Goal: Task Accomplishment & Management: Complete application form

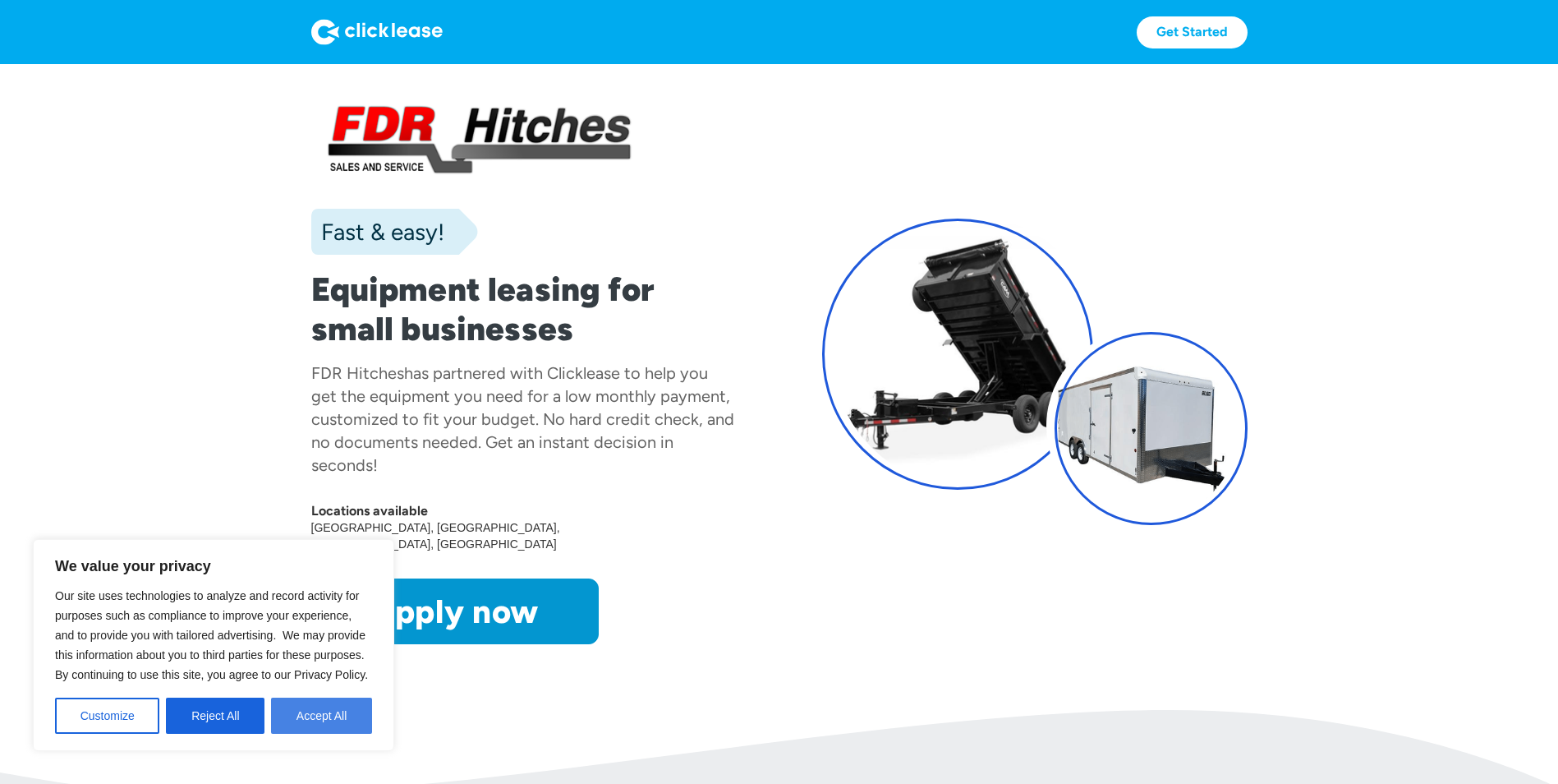
click at [313, 721] on button "Accept All" at bounding box center [322, 715] width 101 height 36
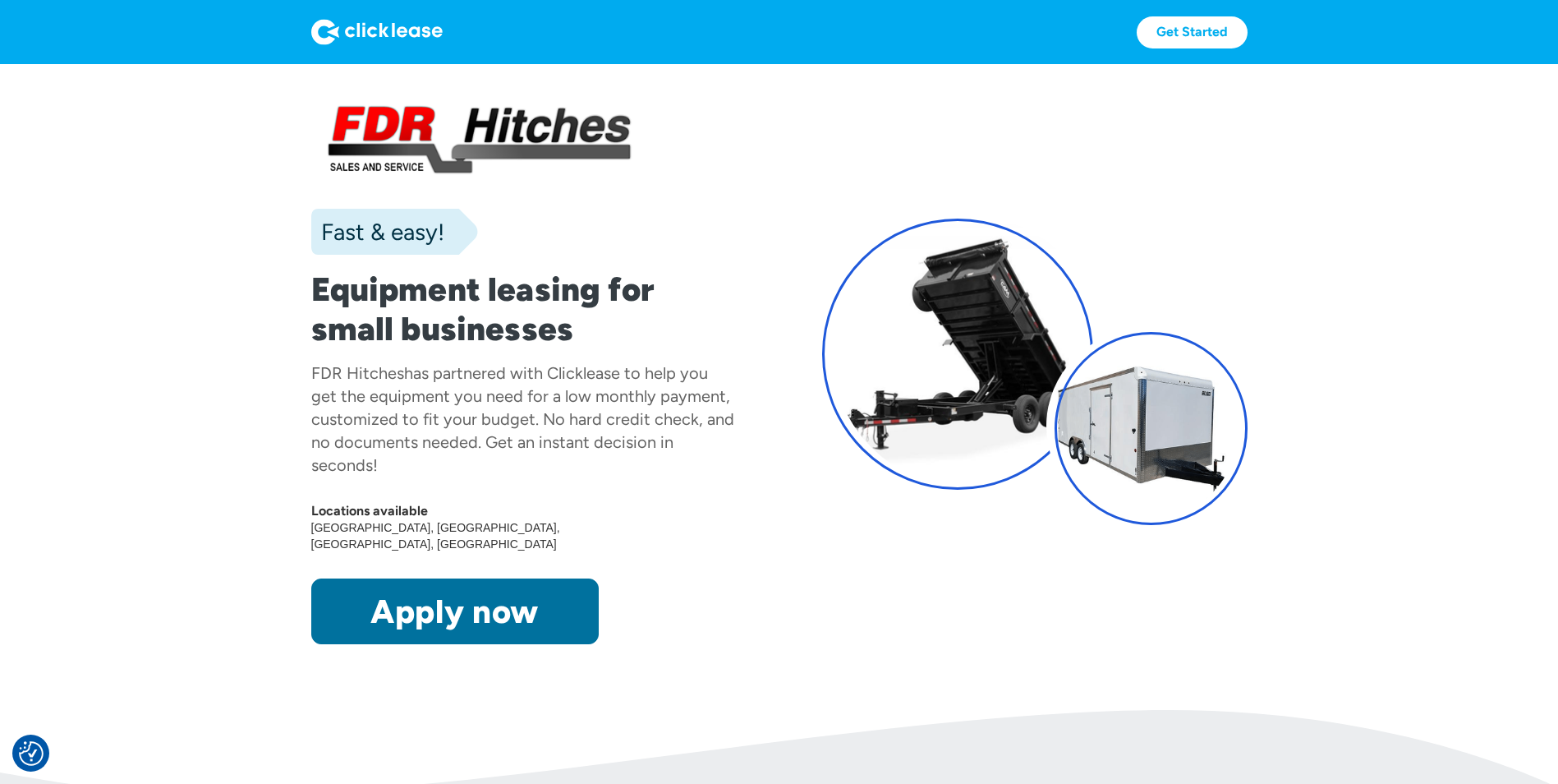
click at [476, 587] on link "Apply now" at bounding box center [455, 611] width 287 height 66
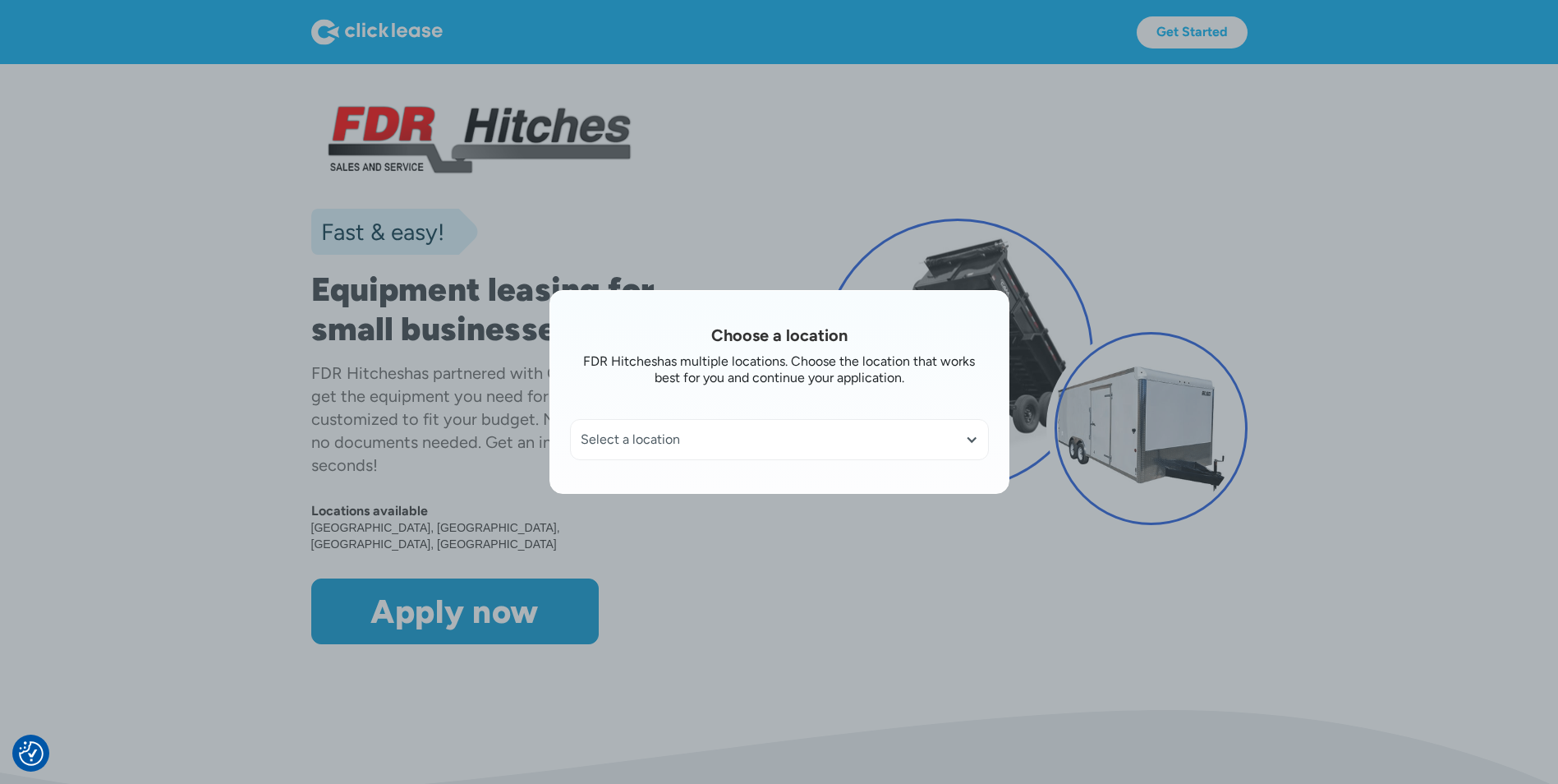
click at [651, 436] on div "Select a location" at bounding box center [779, 439] width 397 height 17
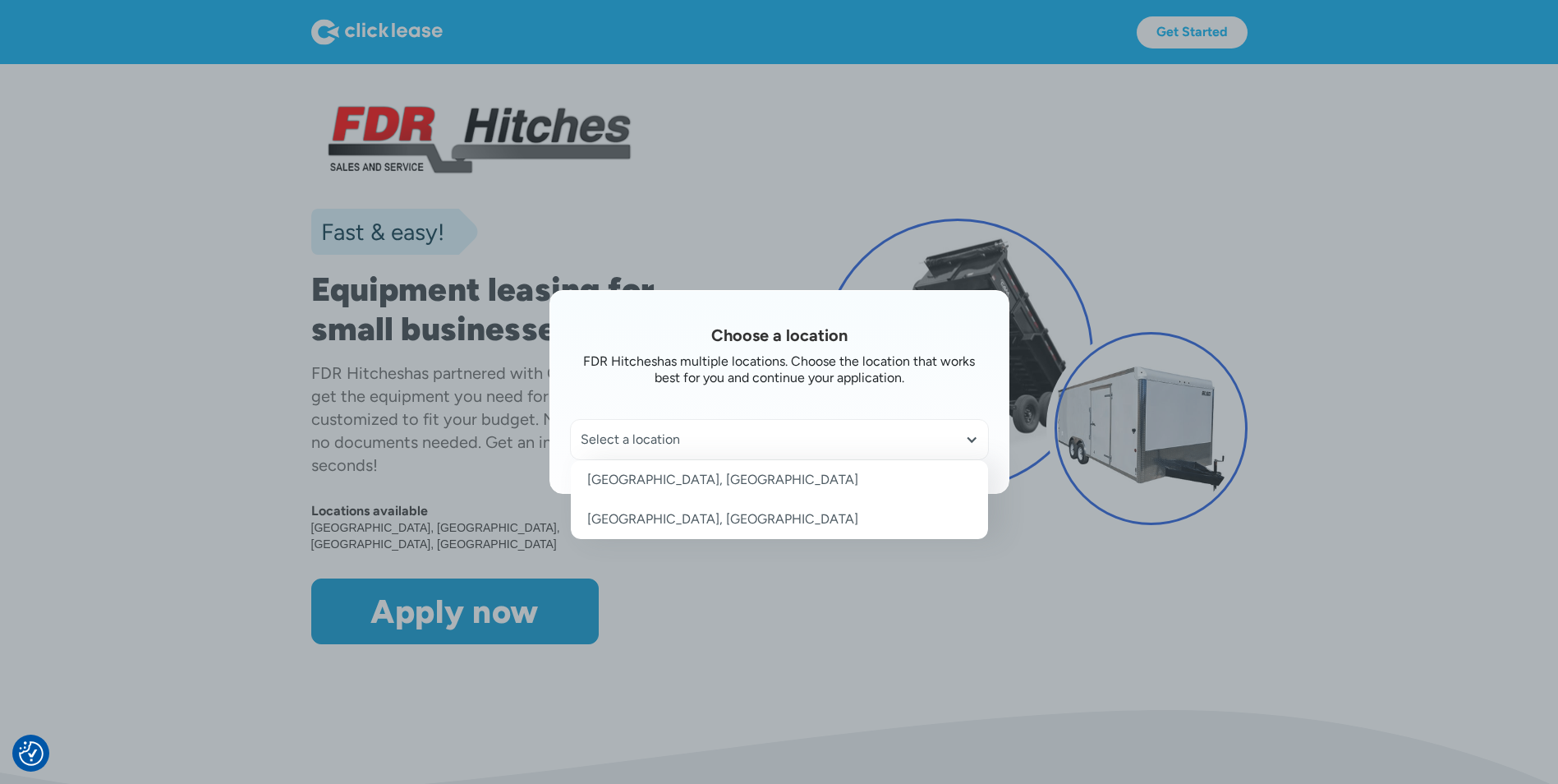
click at [641, 518] on link "[GEOGRAPHIC_DATA], [GEOGRAPHIC_DATA]" at bounding box center [779, 518] width 418 height 39
